Goal: Information Seeking & Learning: Learn about a topic

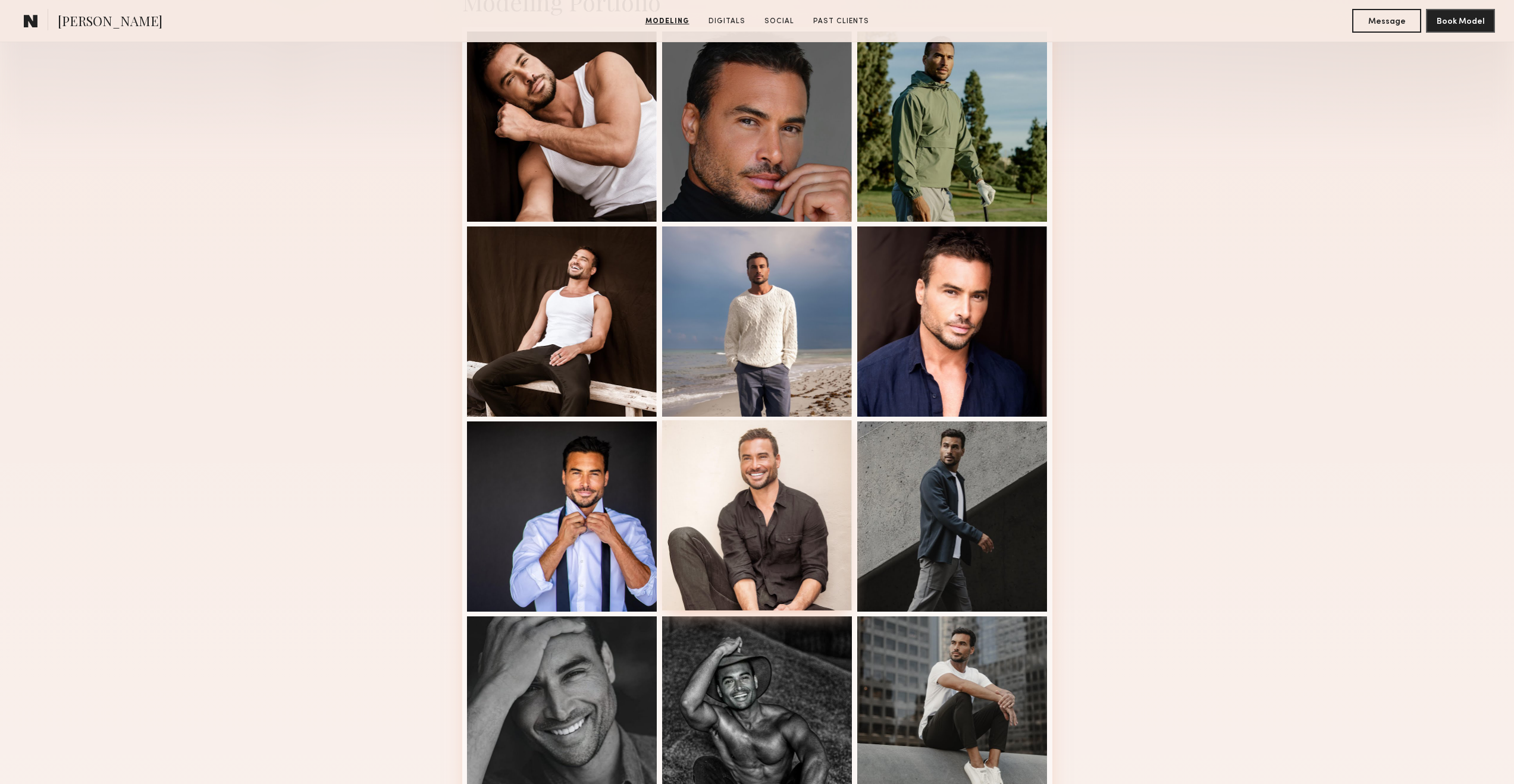
scroll to position [229, 0]
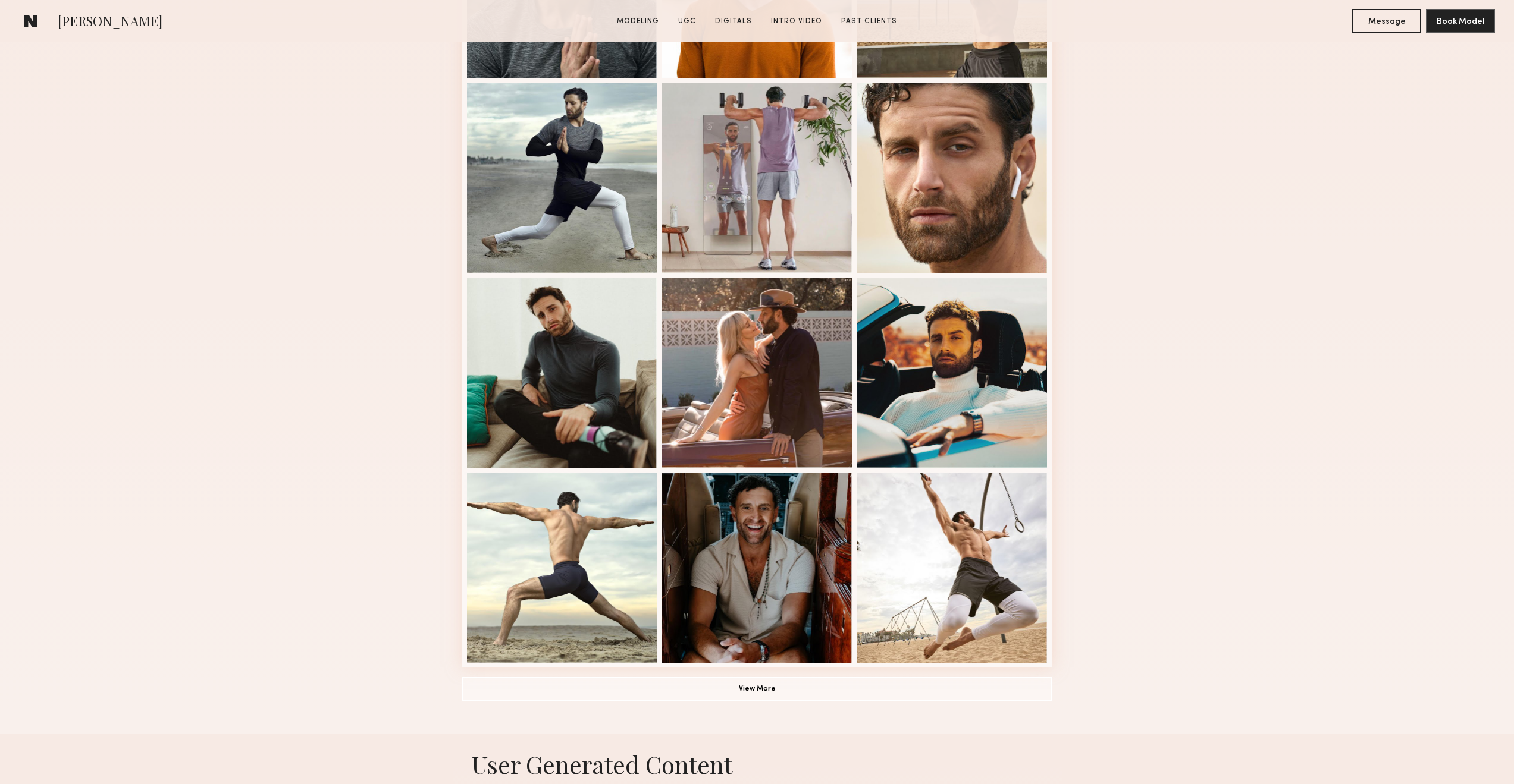
scroll to position [464, 0]
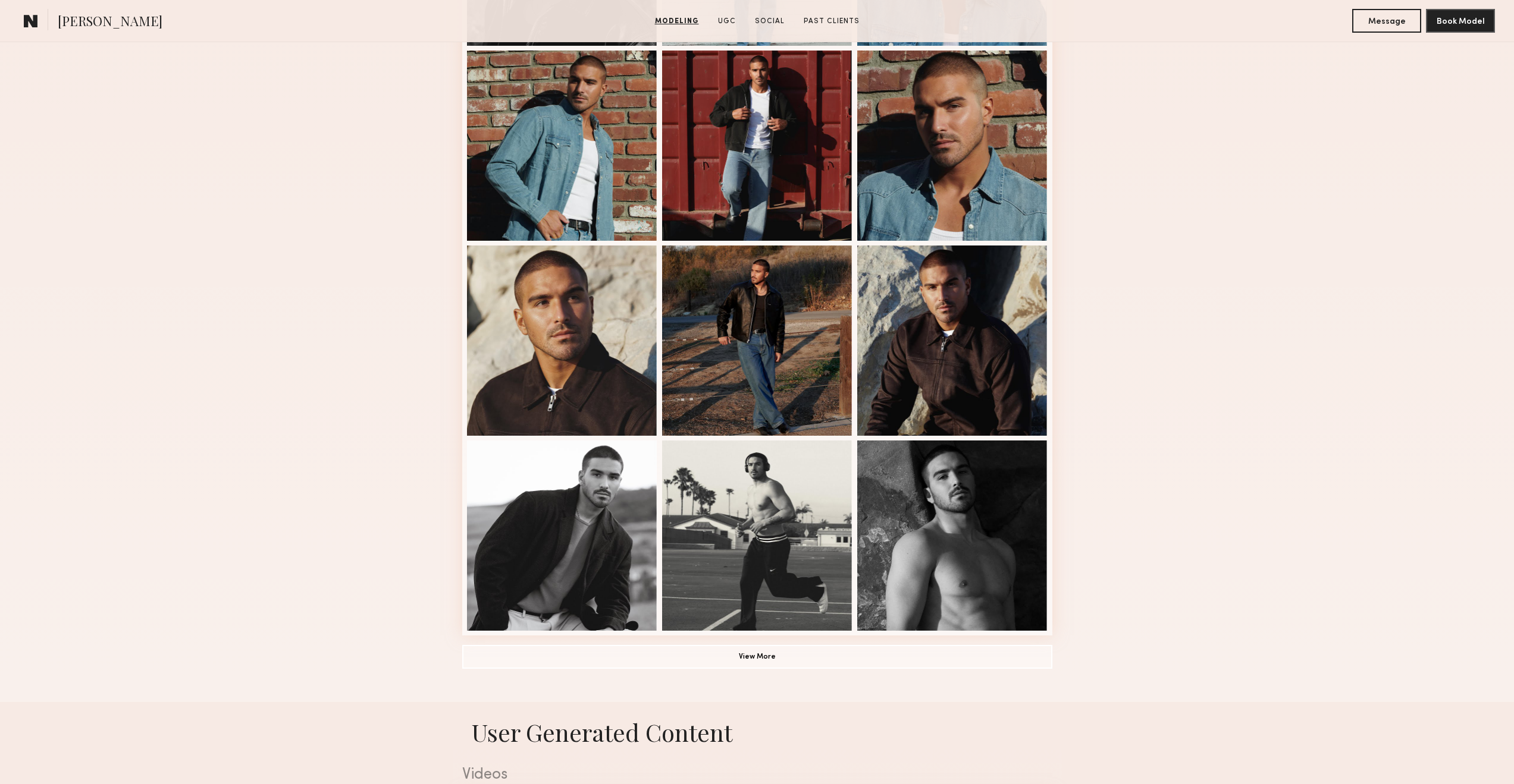
scroll to position [574, 0]
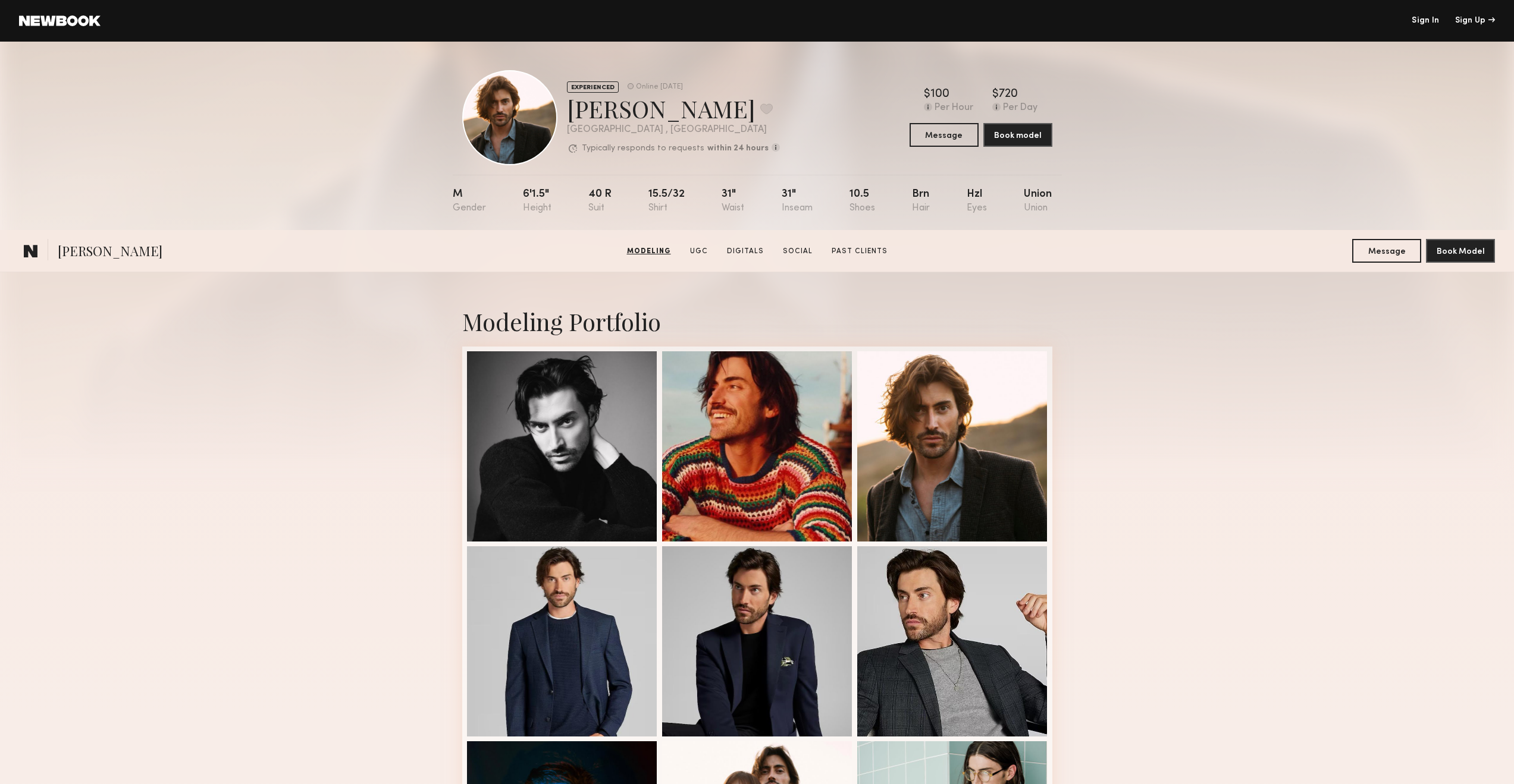
scroll to position [676, 0]
